Goal: Information Seeking & Learning: Learn about a topic

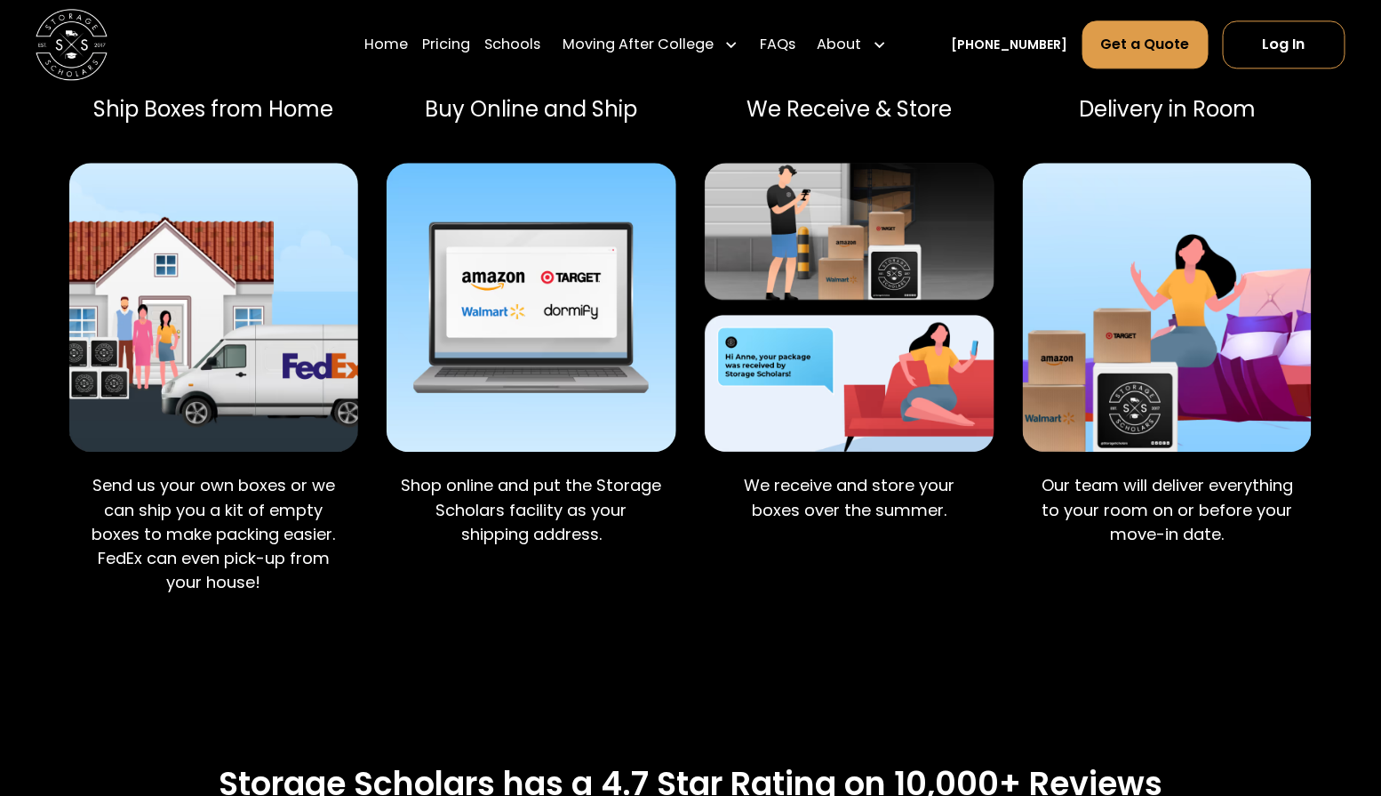
scroll to position [1587, 0]
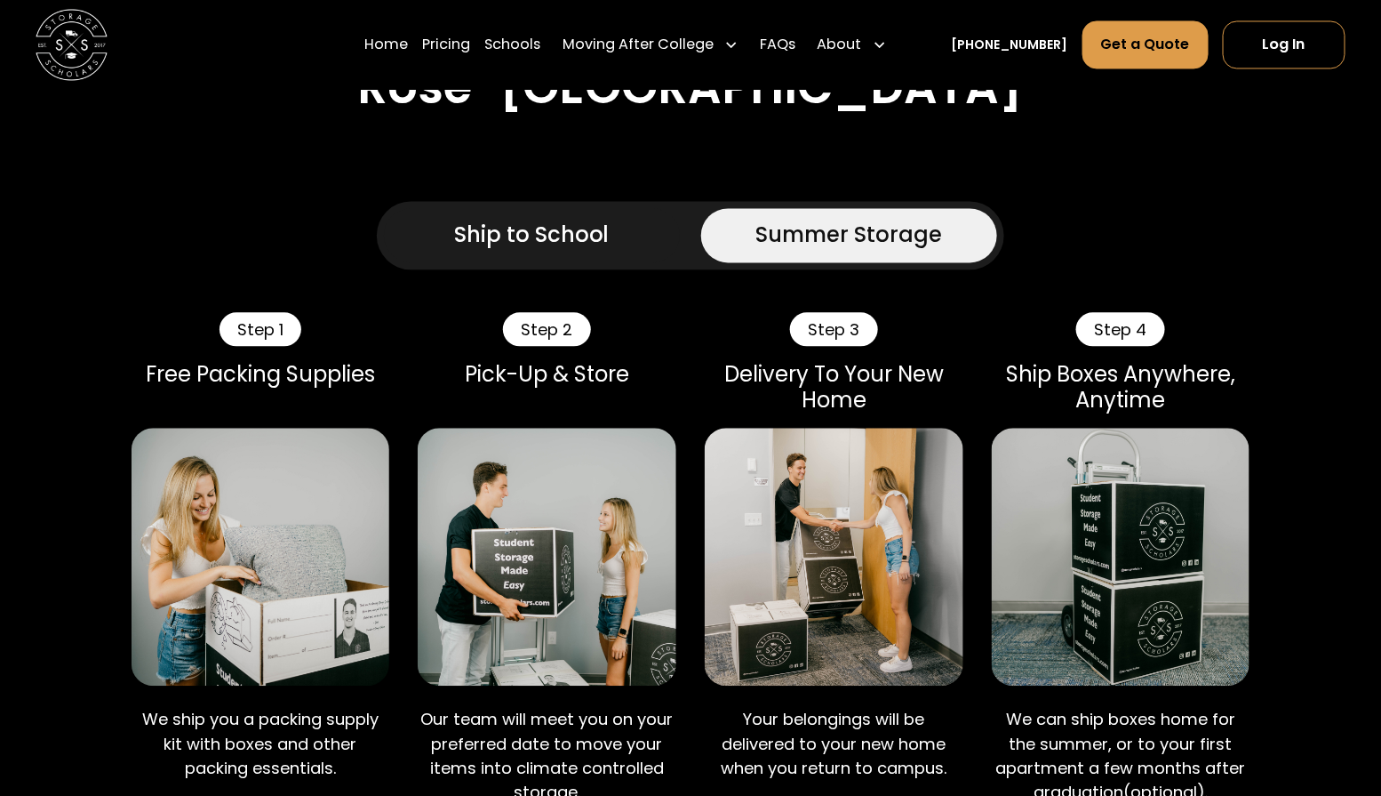
scroll to position [0, 0]
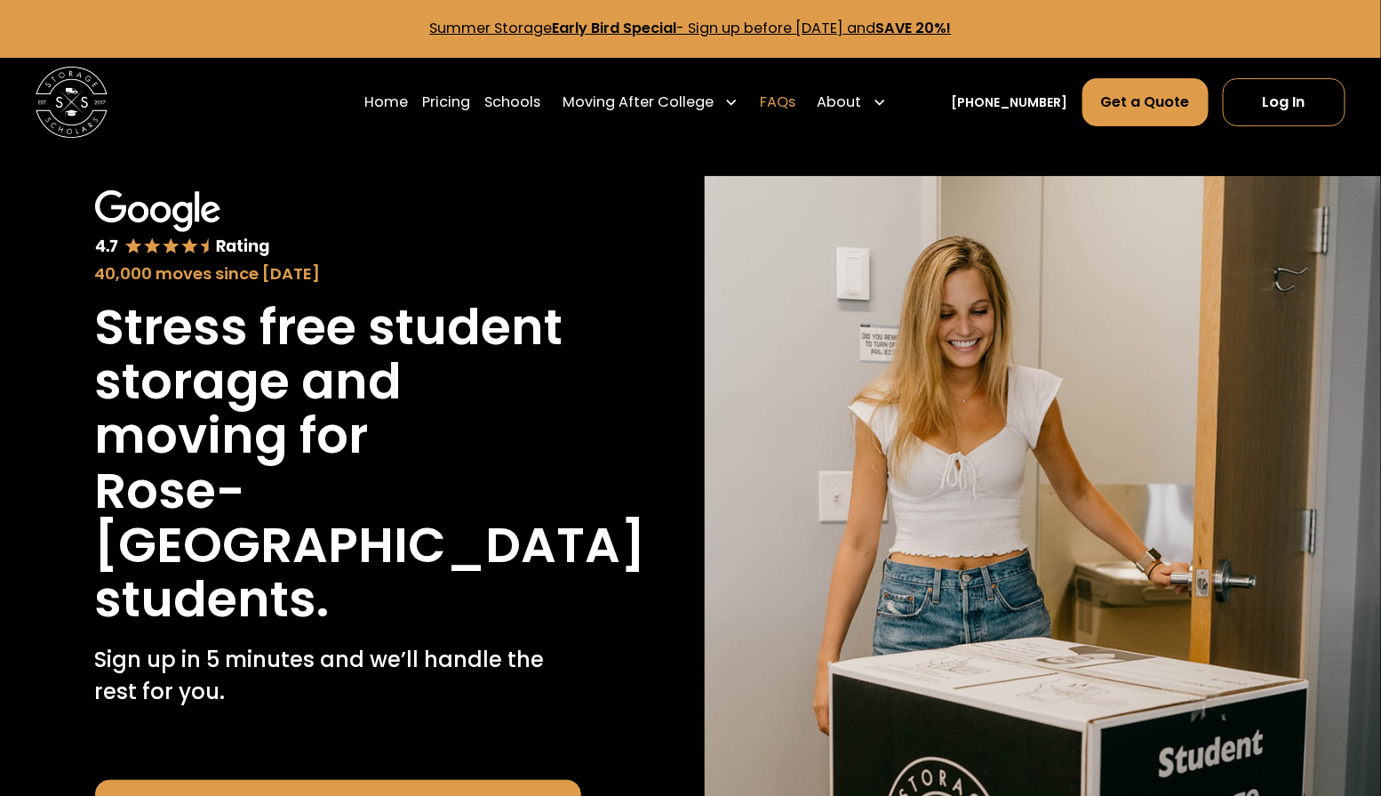
click at [760, 112] on link "FAQs" at bounding box center [778, 102] width 36 height 51
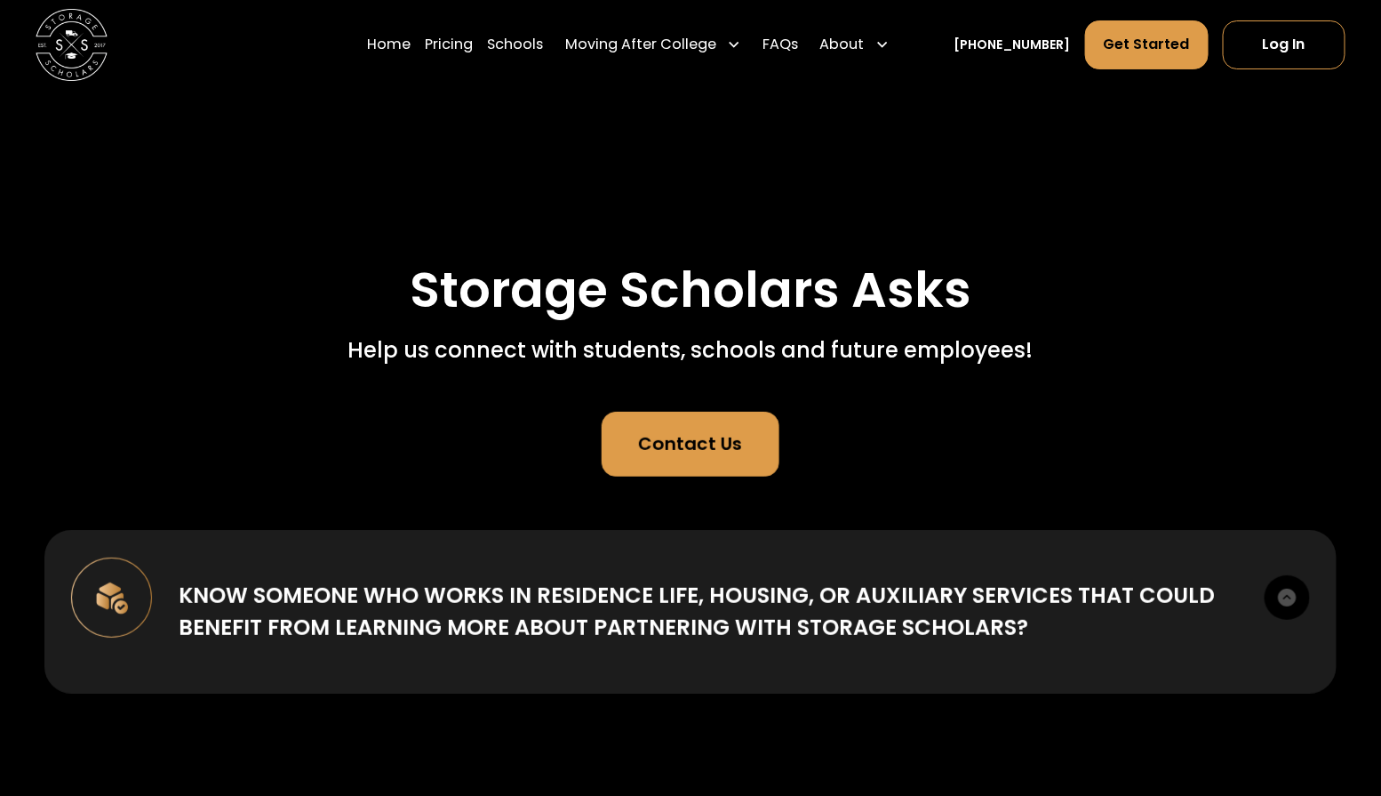
click at [682, 457] on div "Contact Us" at bounding box center [691, 443] width 104 height 27
